Goal: Task Accomplishment & Management: Complete application form

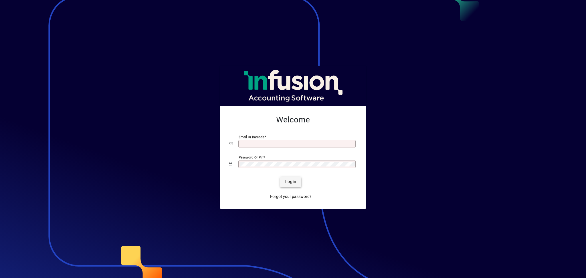
type input "**********"
click at [290, 181] on span "Login" at bounding box center [291, 182] width 12 height 6
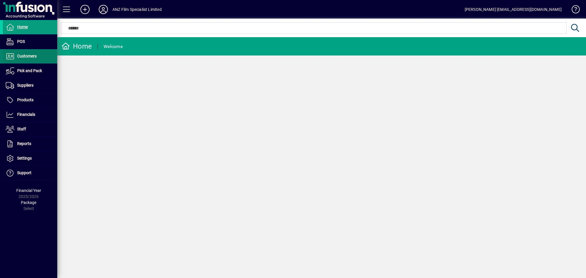
click at [29, 50] on span at bounding box center [30, 57] width 54 height 14
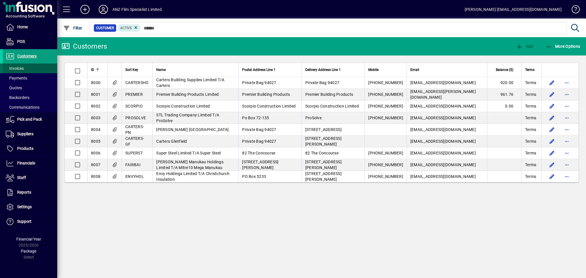
click at [23, 66] on span "Invoices" at bounding box center [15, 68] width 18 height 5
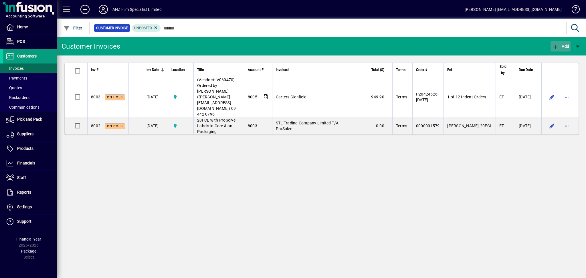
click at [559, 48] on icon "button" at bounding box center [555, 47] width 7 height 6
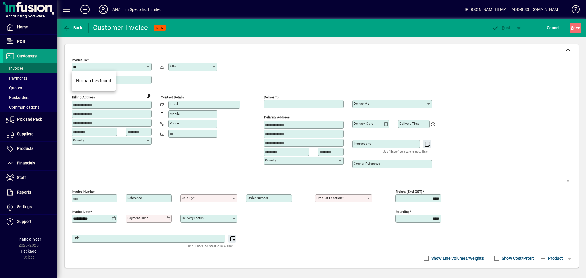
type input "*"
click at [118, 68] on input "Invoice To" at bounding box center [109, 67] width 73 height 5
type input "*"
click at [77, 27] on span "Back" at bounding box center [72, 27] width 19 height 5
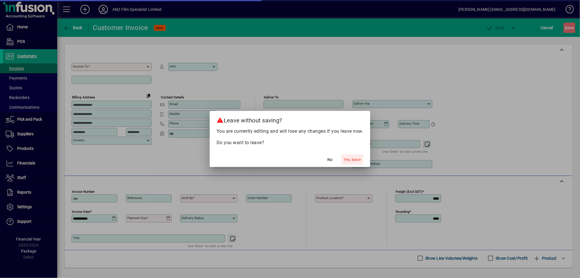
drag, startPoint x: 355, startPoint y: 160, endPoint x: 186, endPoint y: 136, distance: 170.6
click at [345, 159] on span "Yes, leave" at bounding box center [352, 160] width 17 height 6
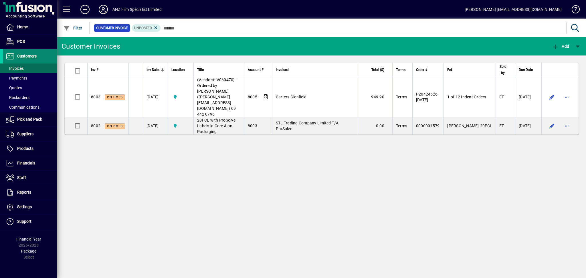
click at [28, 54] on span "Customers" at bounding box center [26, 56] width 19 height 5
